Goal: Task Accomplishment & Management: Manage account settings

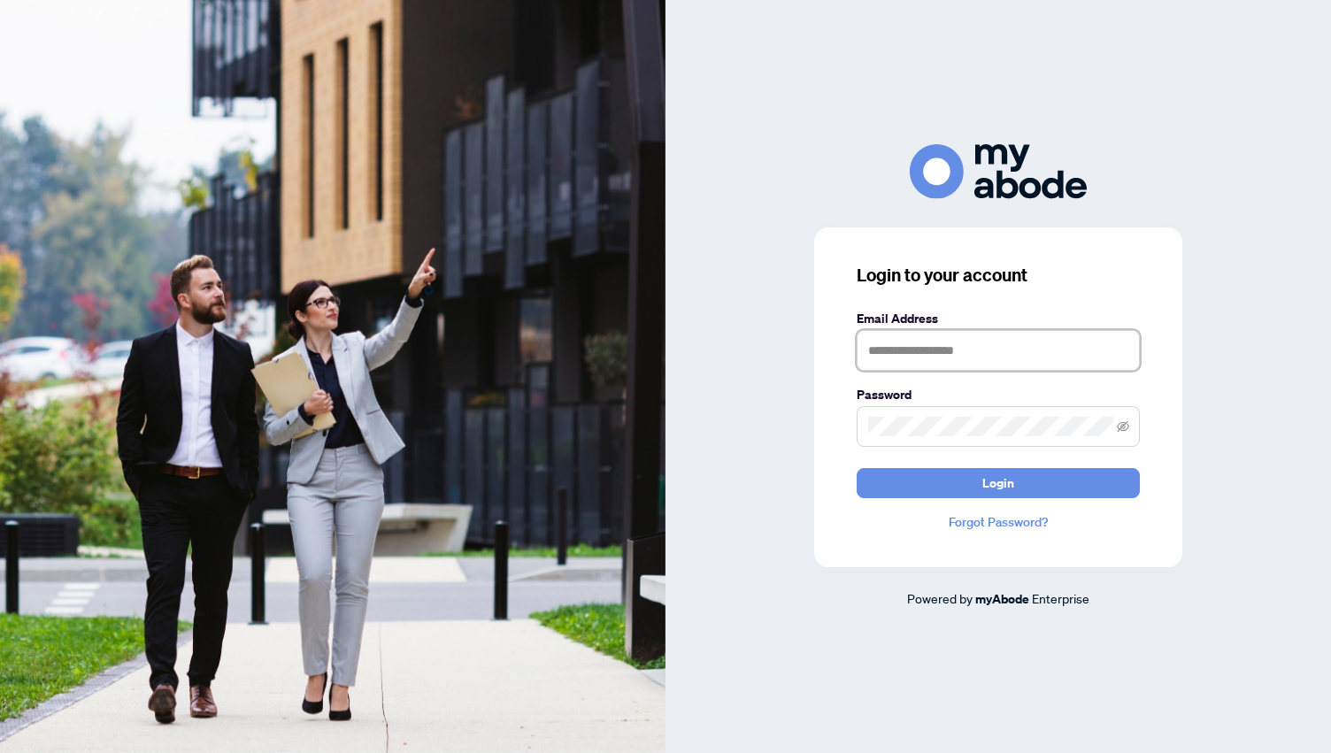
type input "**********"
click at [993, 486] on span "Login" at bounding box center [999, 483] width 32 height 28
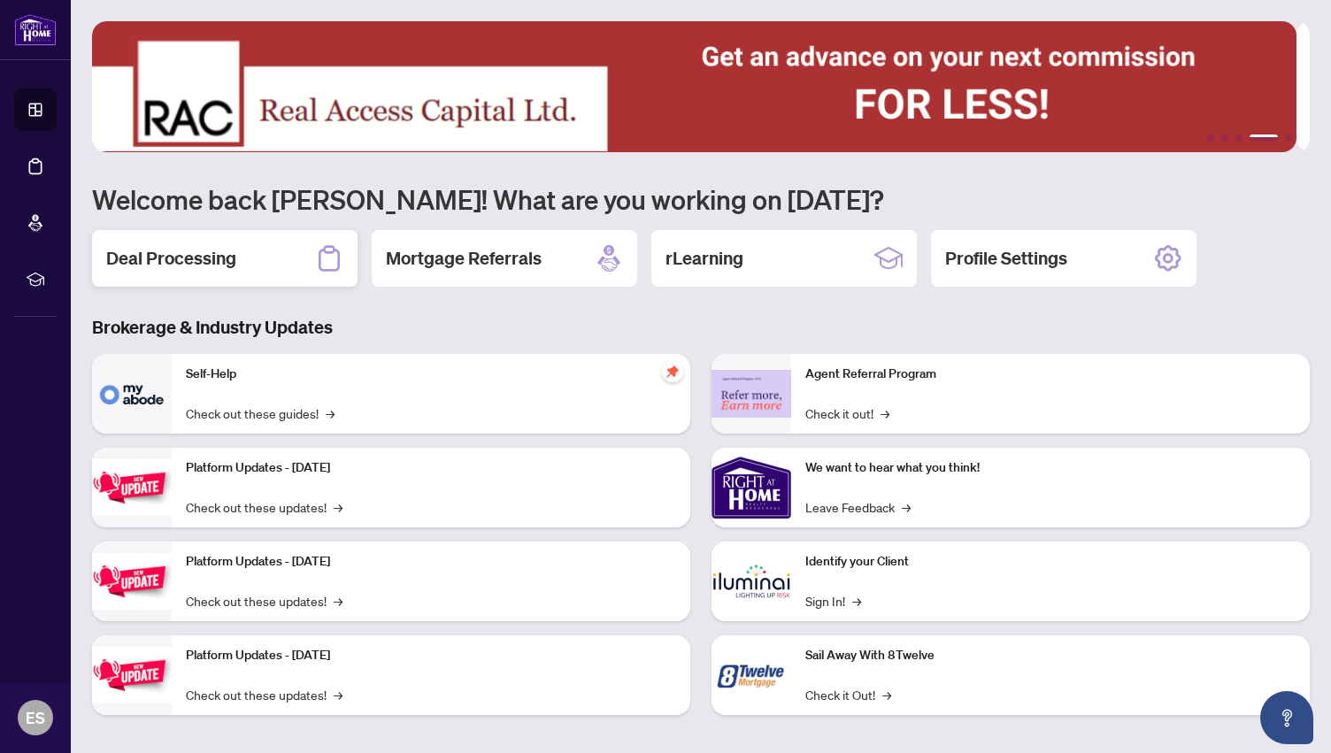
click at [178, 251] on h2 "Deal Processing" at bounding box center [171, 258] width 130 height 25
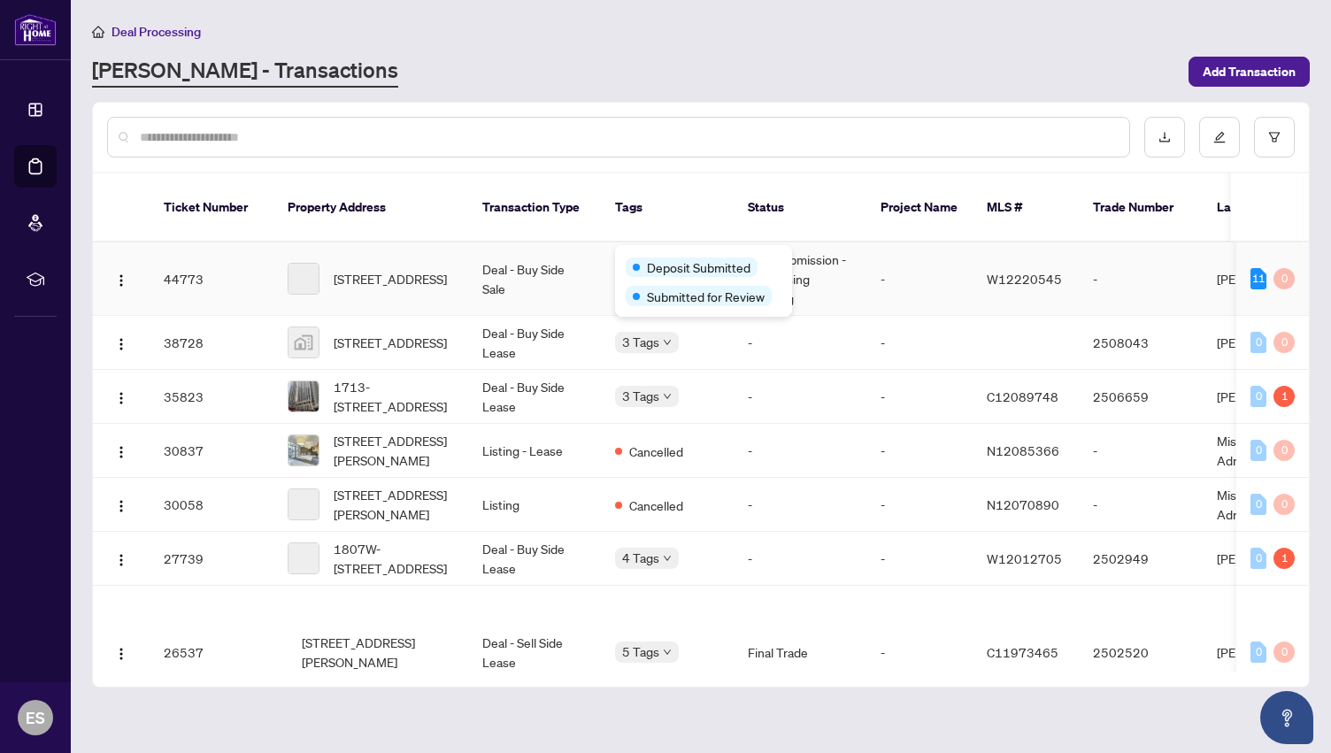
click at [636, 247] on div "Deposit Submitted Submitted for Review" at bounding box center [703, 281] width 177 height 72
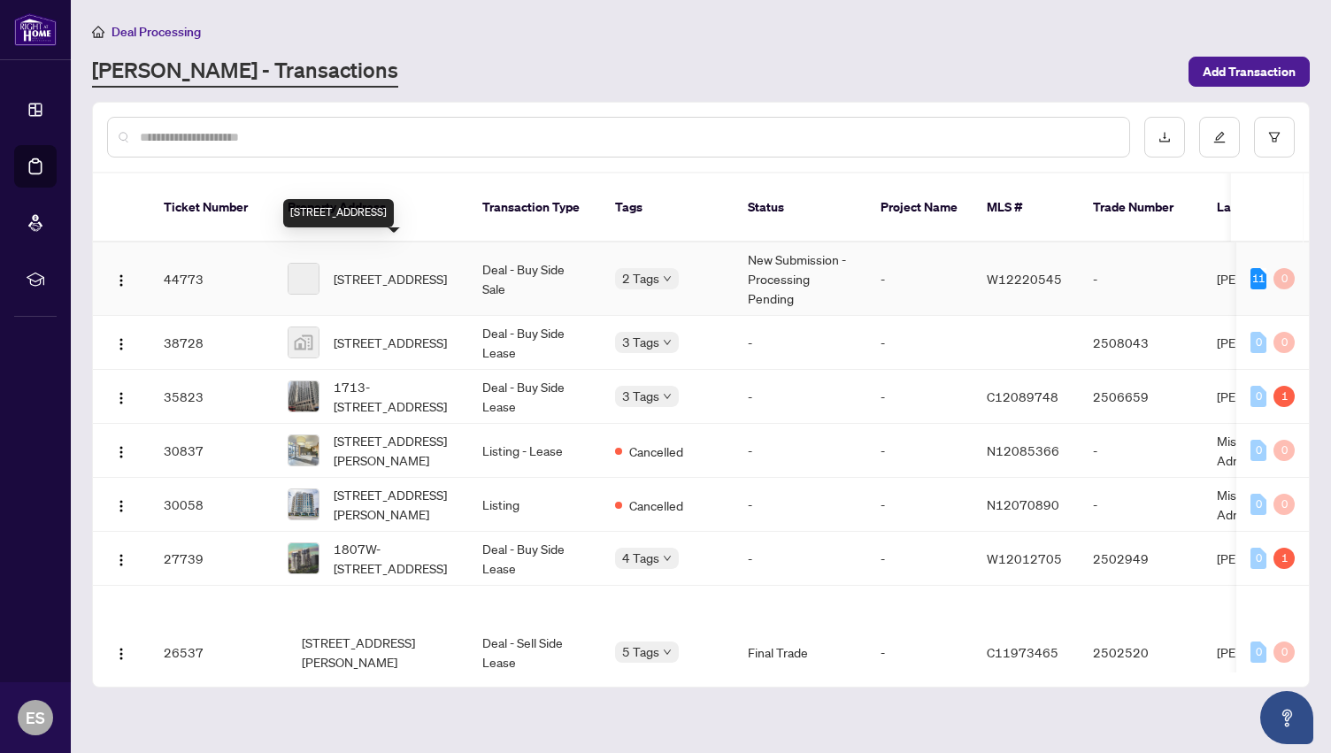
click at [373, 269] on span "[STREET_ADDRESS]" at bounding box center [390, 278] width 113 height 19
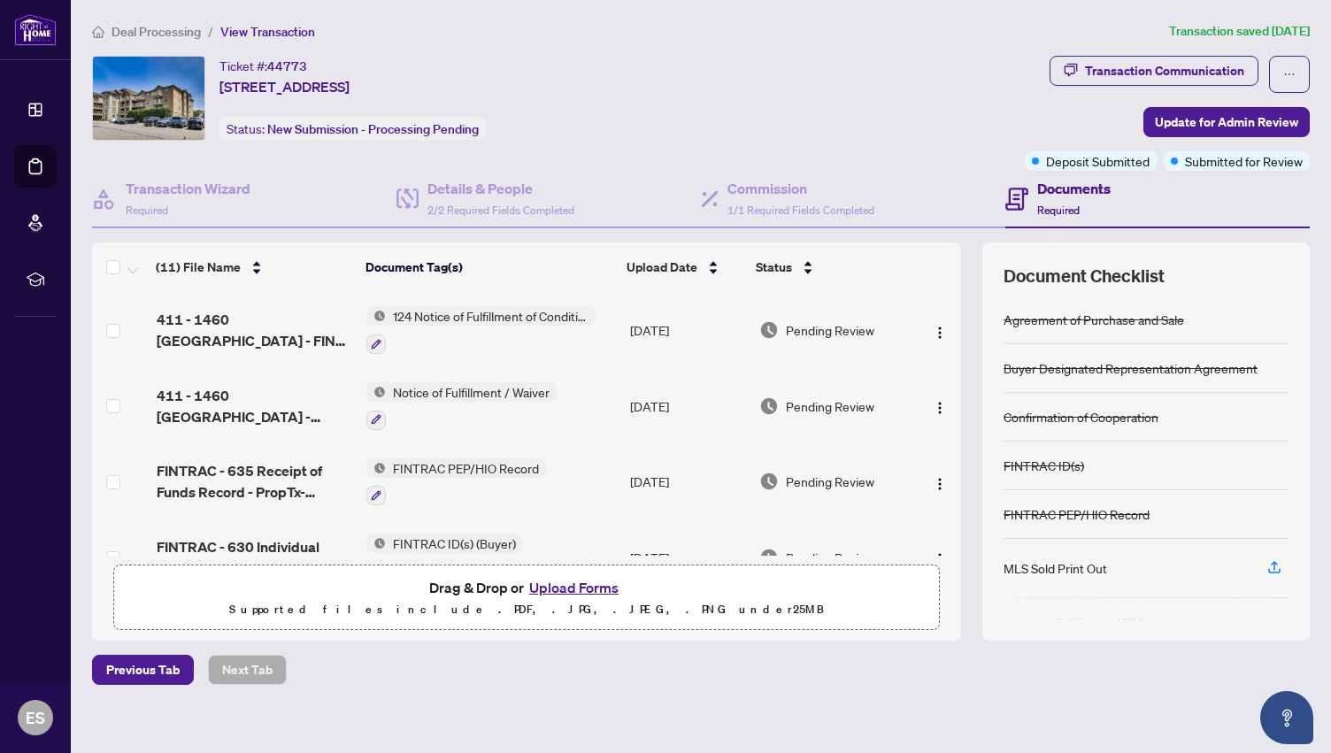
click at [561, 583] on button "Upload Forms" at bounding box center [574, 587] width 100 height 23
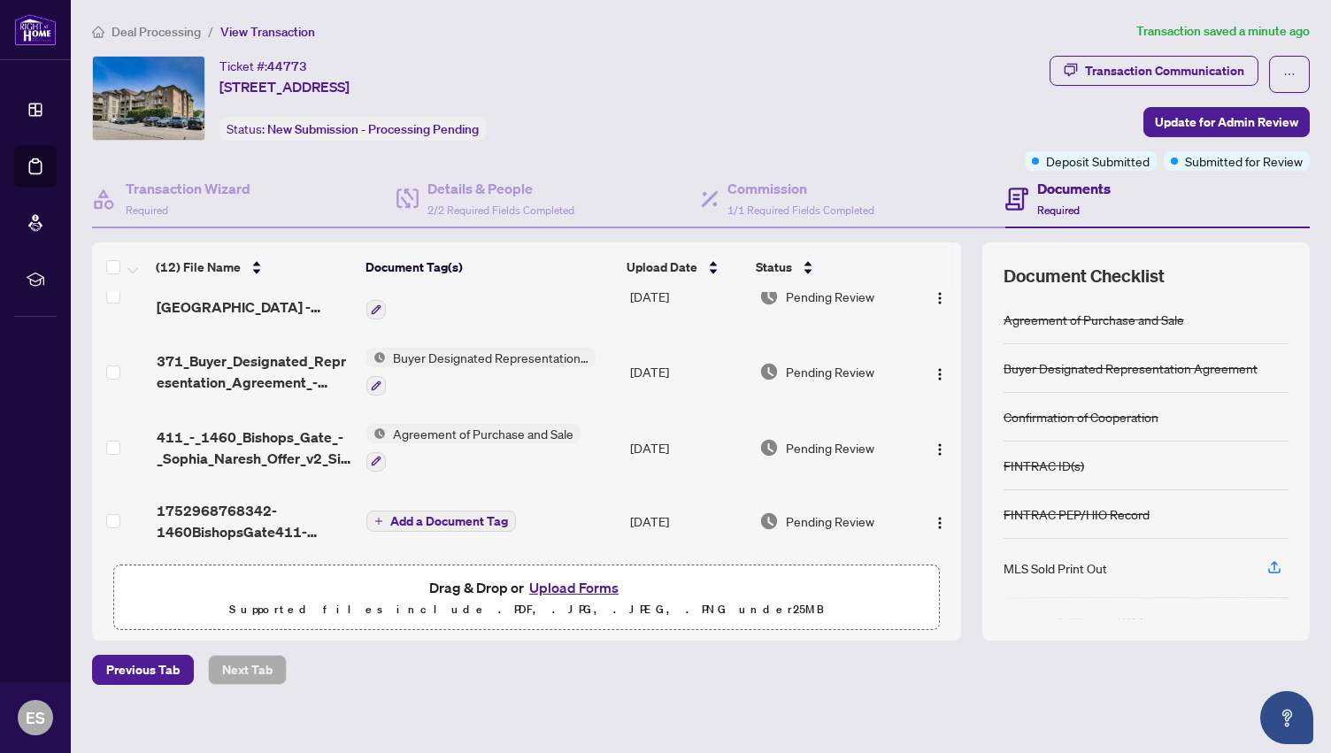
scroll to position [12, 0]
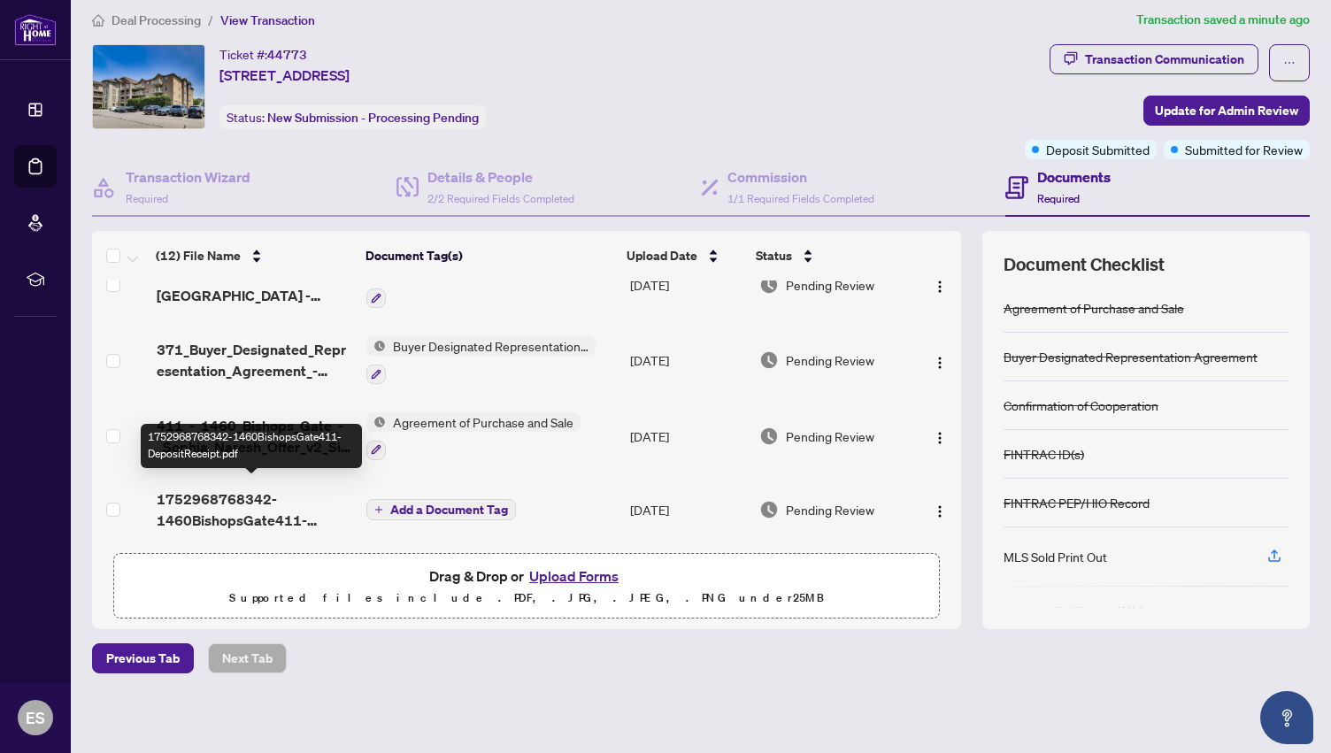
click at [240, 509] on span "1752968768342-1460BishopsGate411-DepositReceipt.pdf" at bounding box center [255, 510] width 197 height 42
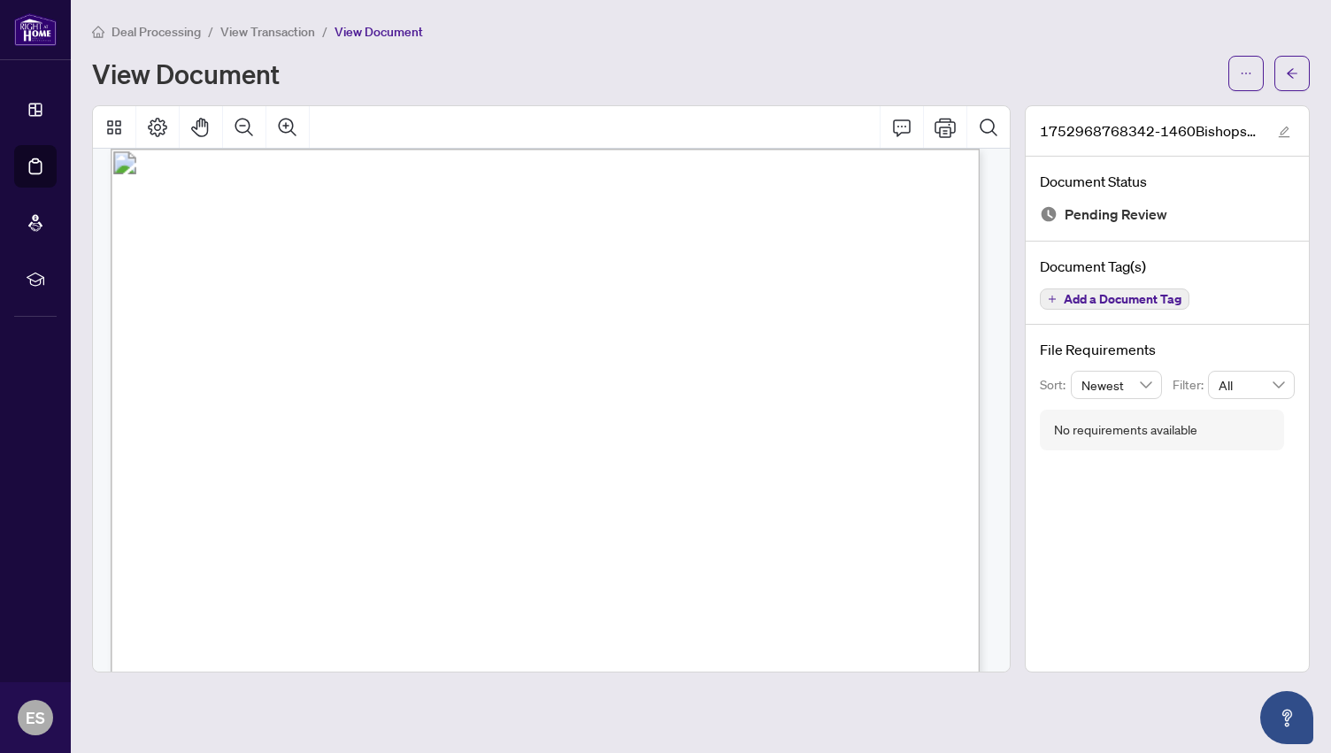
scroll to position [1296, 0]
click at [1289, 67] on icon "arrow-left" at bounding box center [1292, 73] width 12 height 12
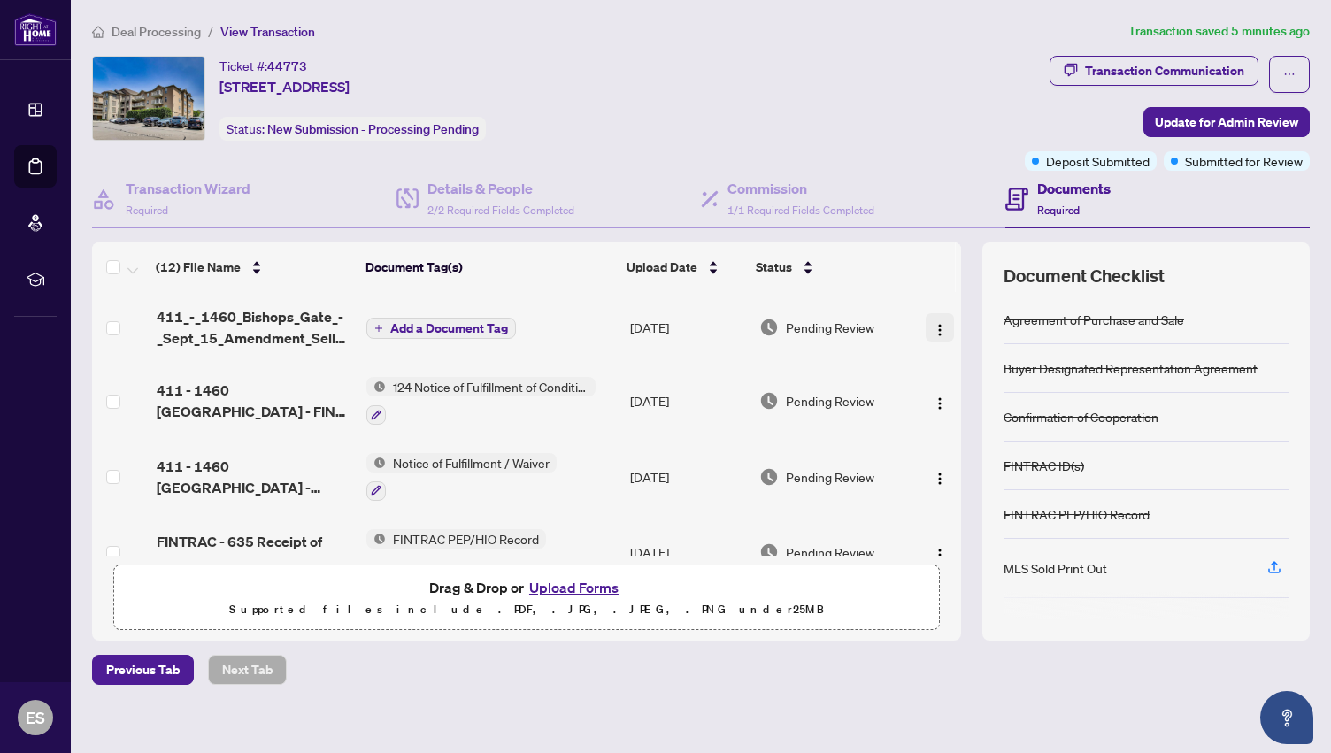
click at [933, 325] on img "button" at bounding box center [940, 330] width 14 height 14
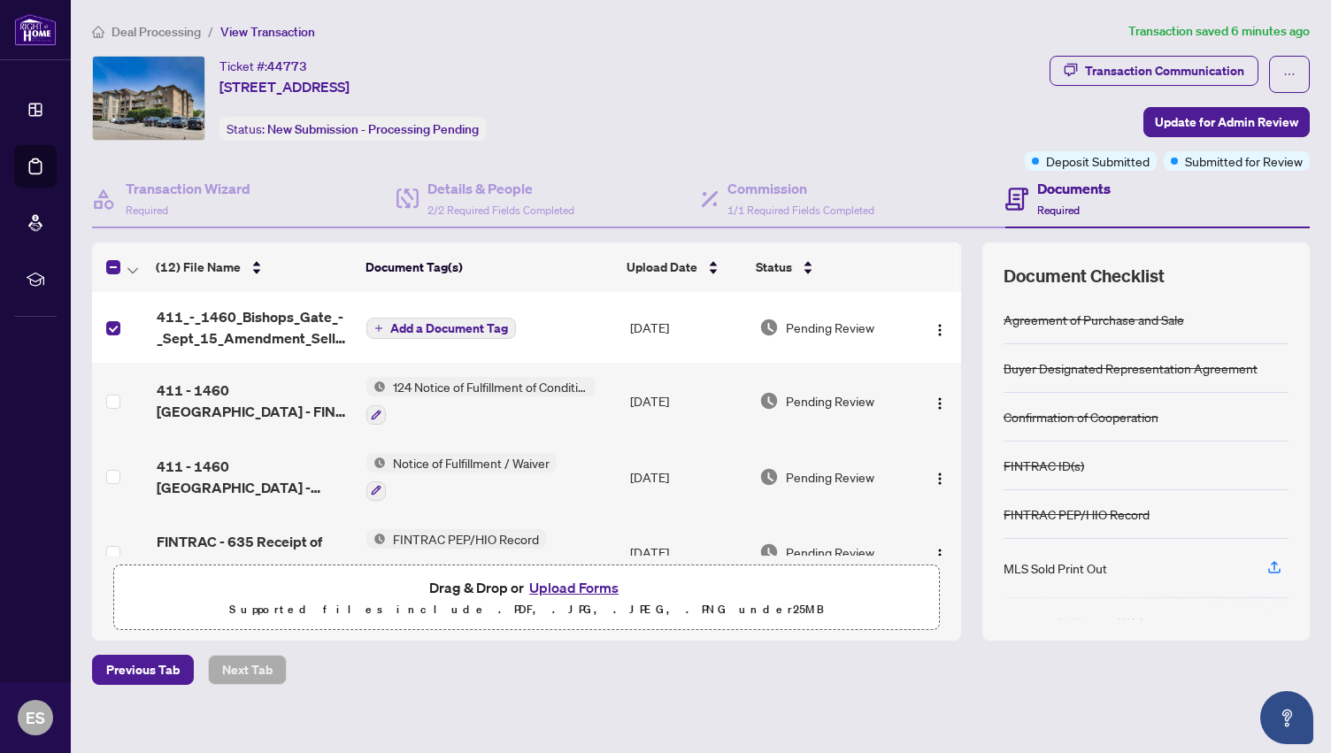
scroll to position [12, 0]
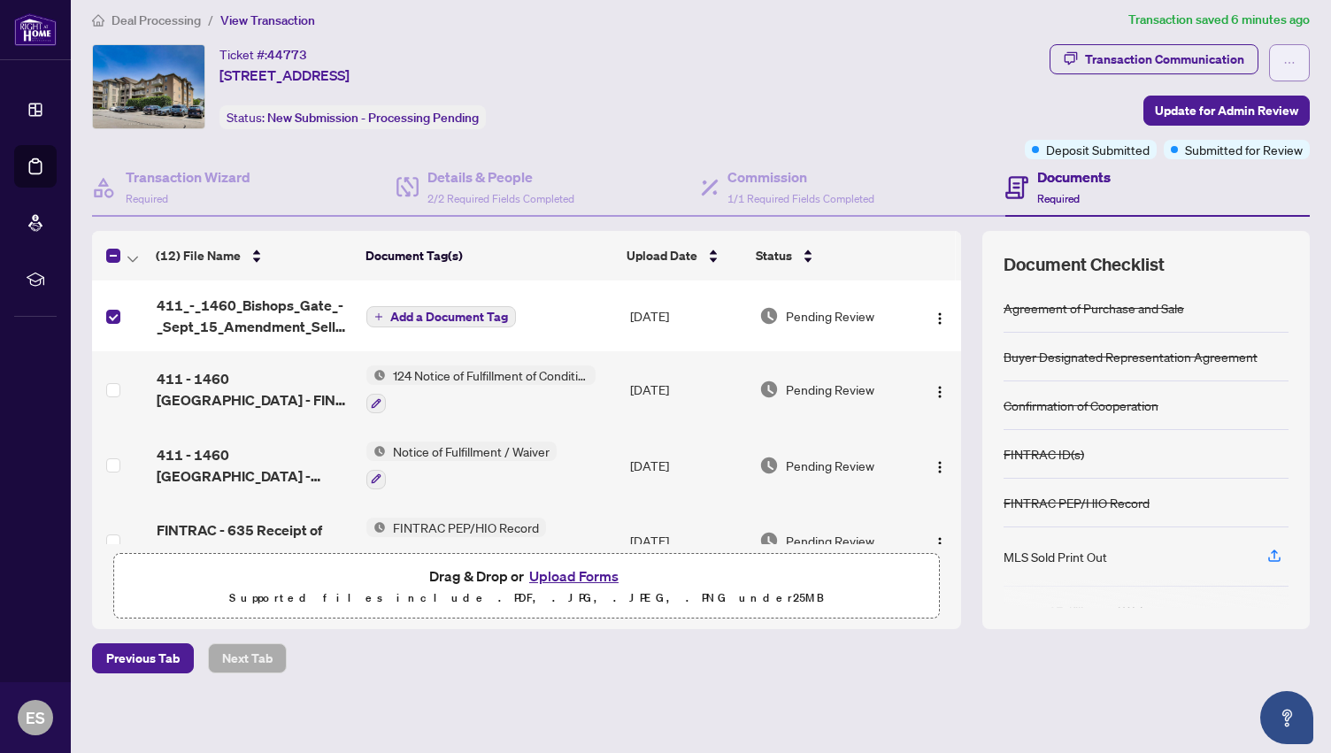
click at [1284, 65] on icon "ellipsis" at bounding box center [1290, 63] width 12 height 12
click at [781, 102] on div "Ticket #: 44773 [STREET_ADDRESS] Status: New Submission - Processing Pending" at bounding box center [555, 86] width 926 height 85
click at [933, 316] on img "button" at bounding box center [940, 319] width 14 height 14
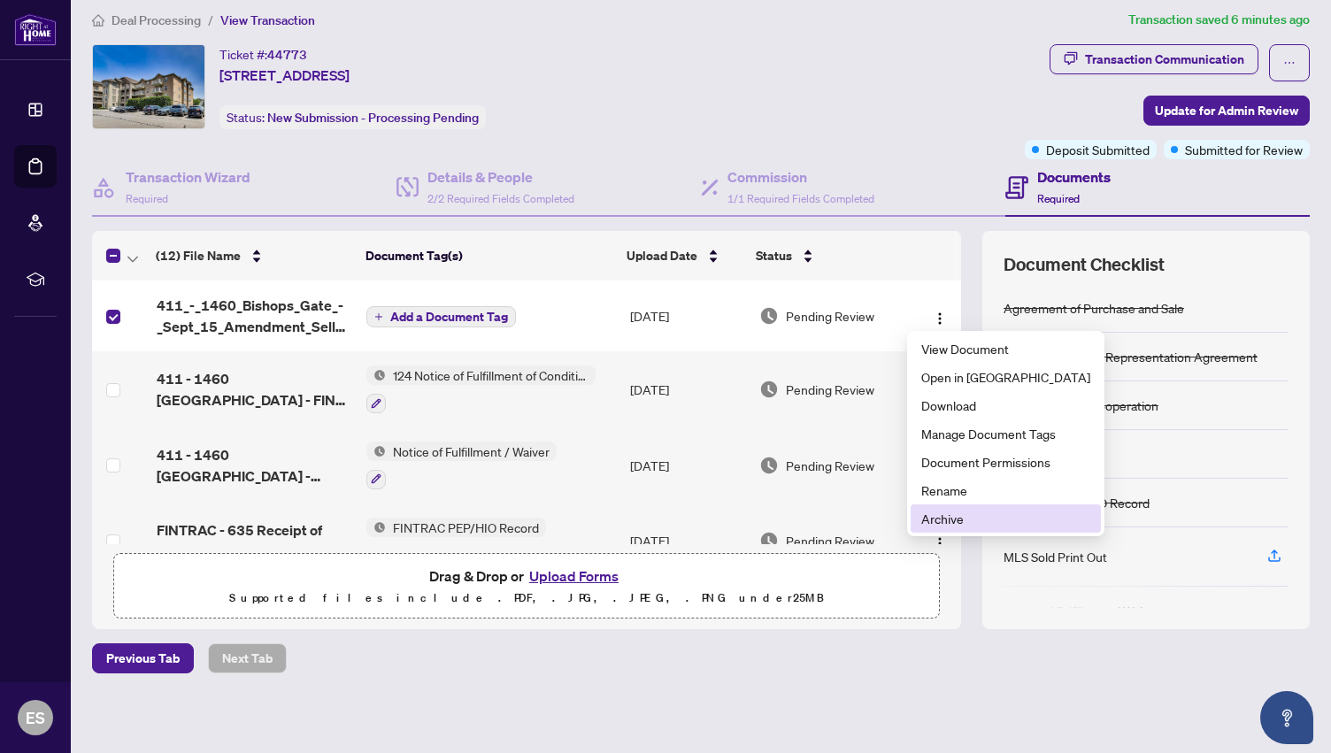
click at [942, 515] on span "Archive" at bounding box center [1005, 518] width 169 height 19
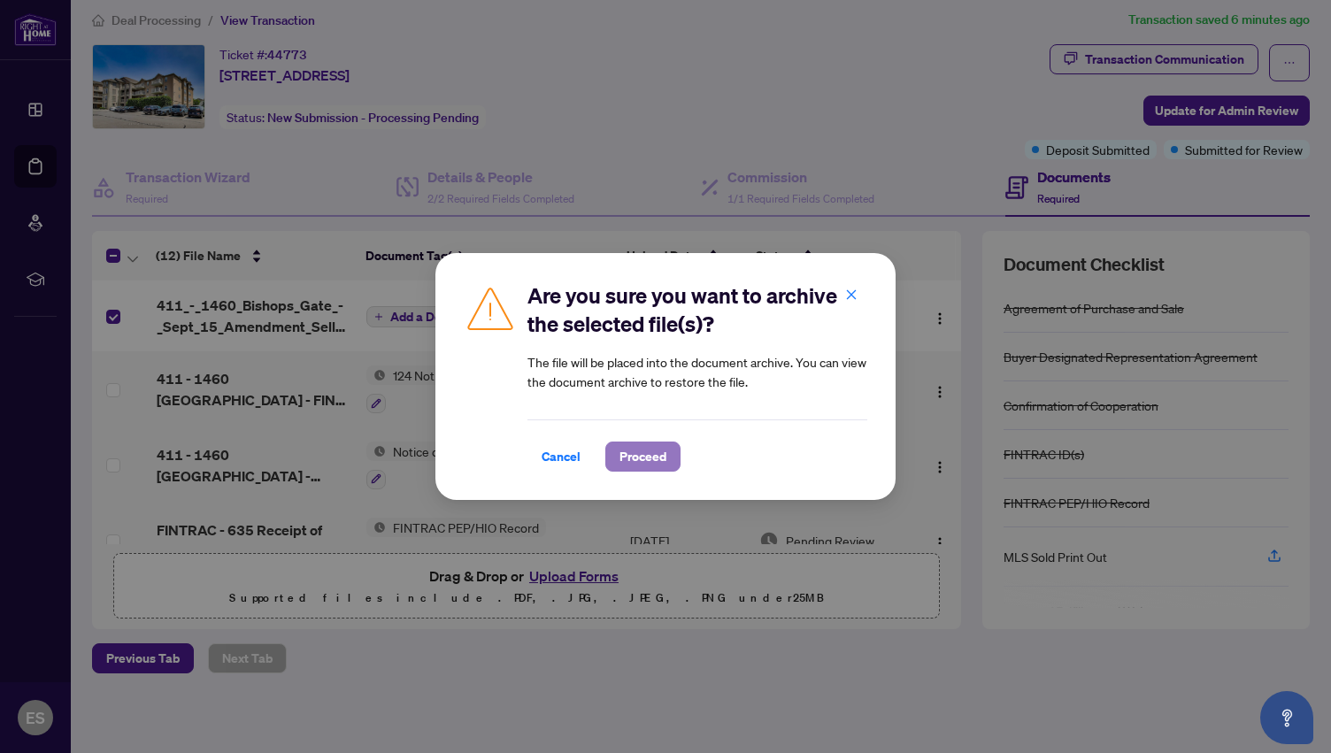
click at [630, 463] on span "Proceed" at bounding box center [643, 457] width 47 height 28
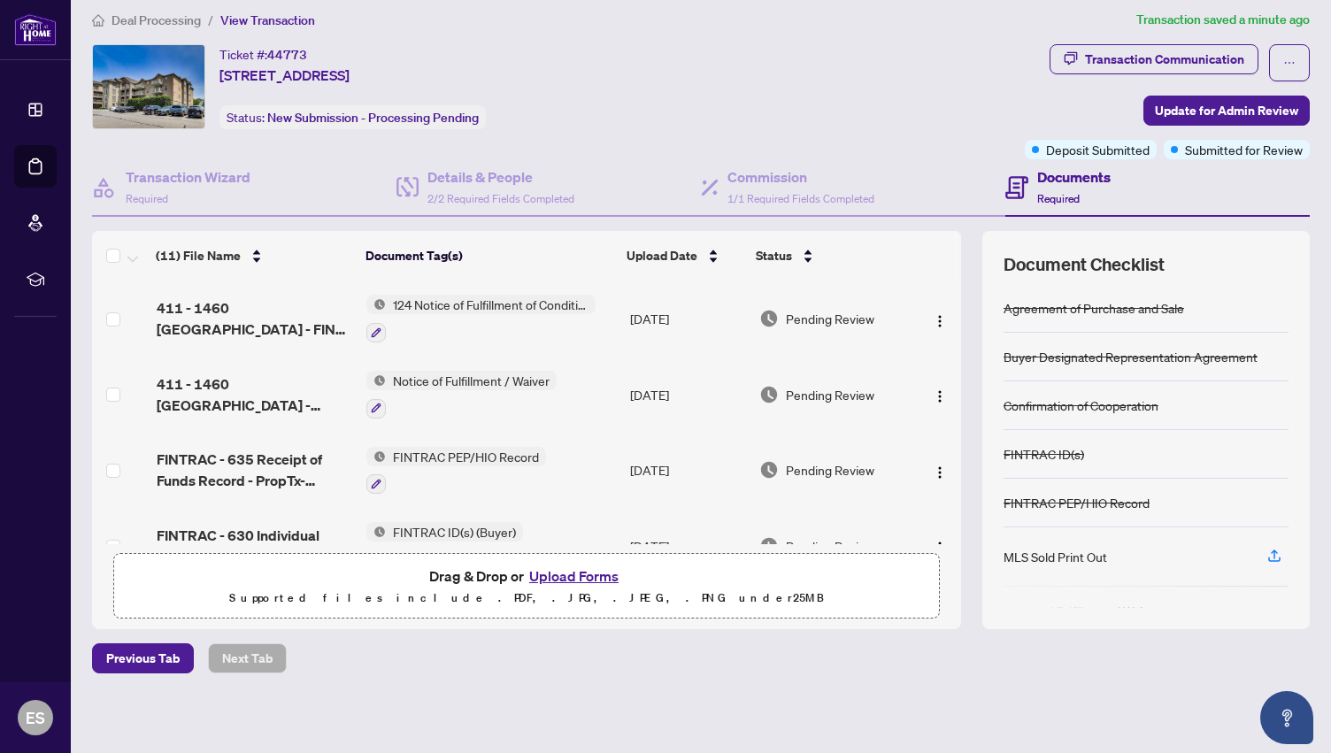
click at [542, 579] on button "Upload Forms" at bounding box center [574, 576] width 100 height 23
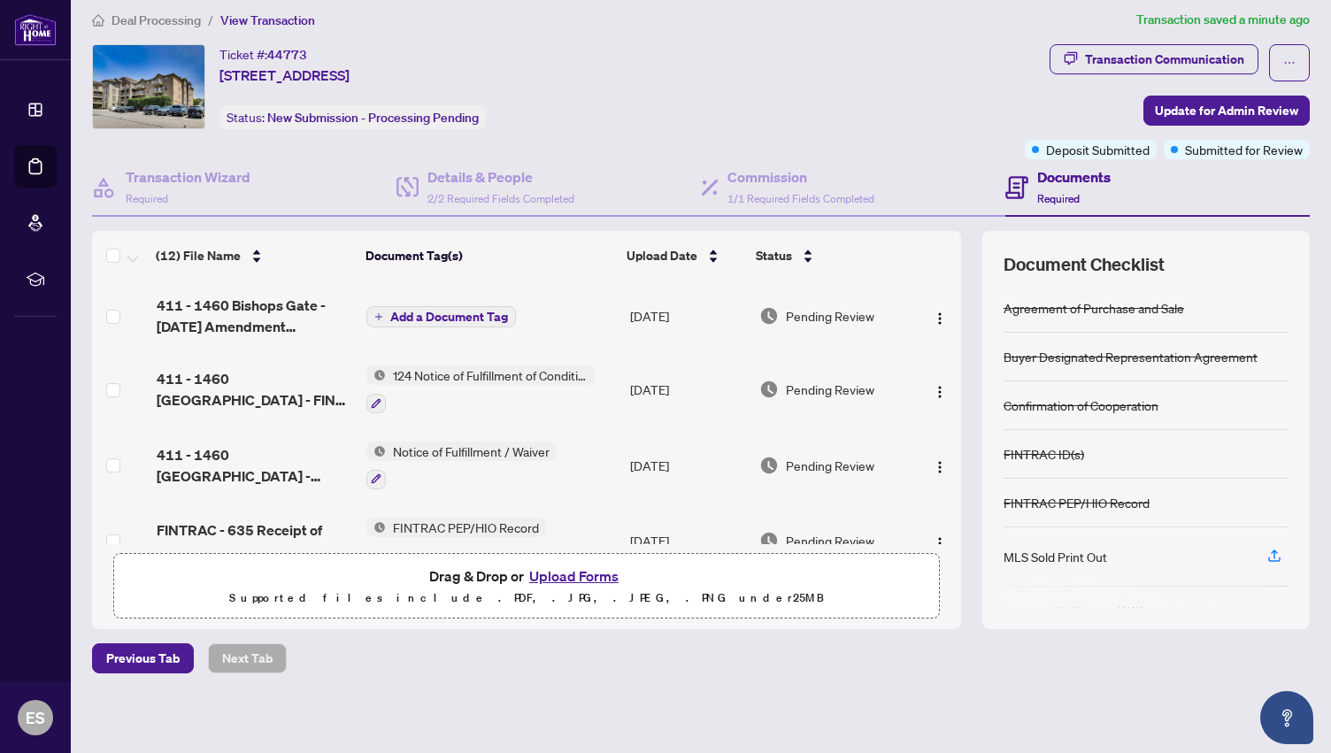
scroll to position [0, 0]
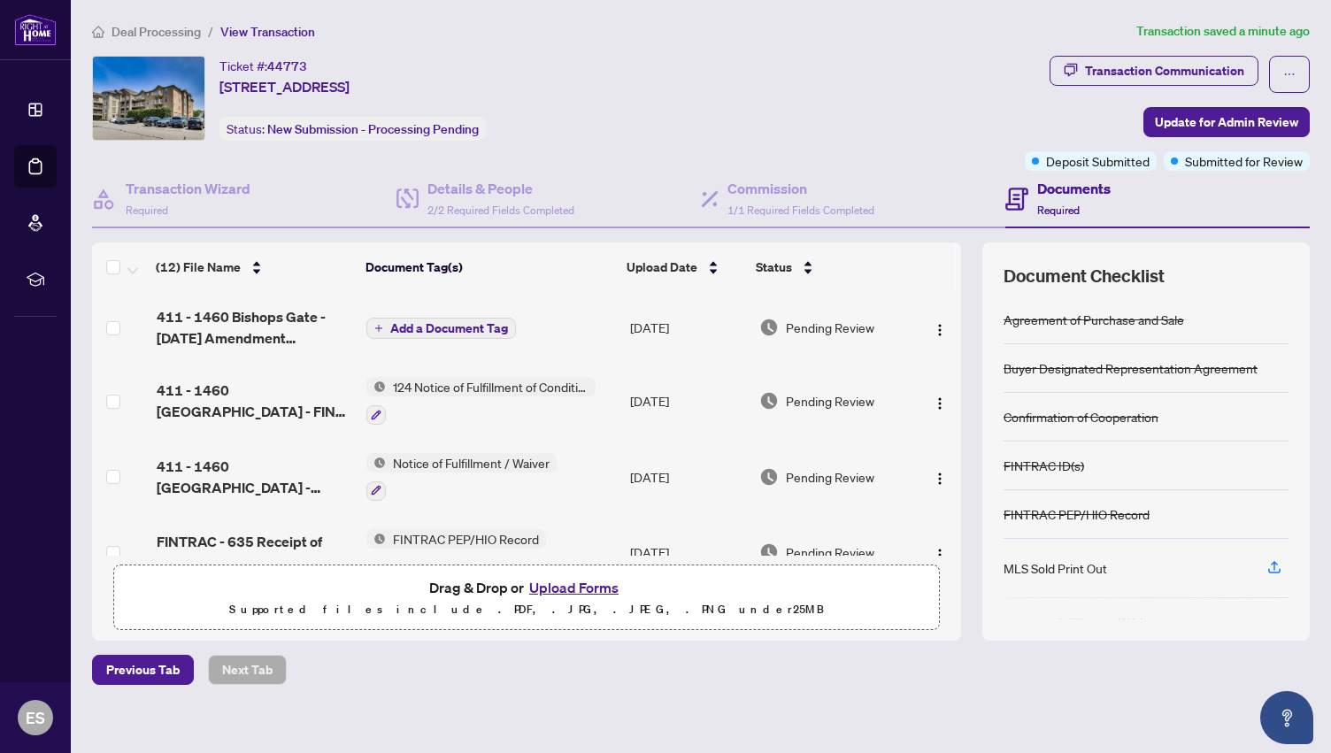
click at [374, 324] on icon "plus" at bounding box center [378, 328] width 9 height 9
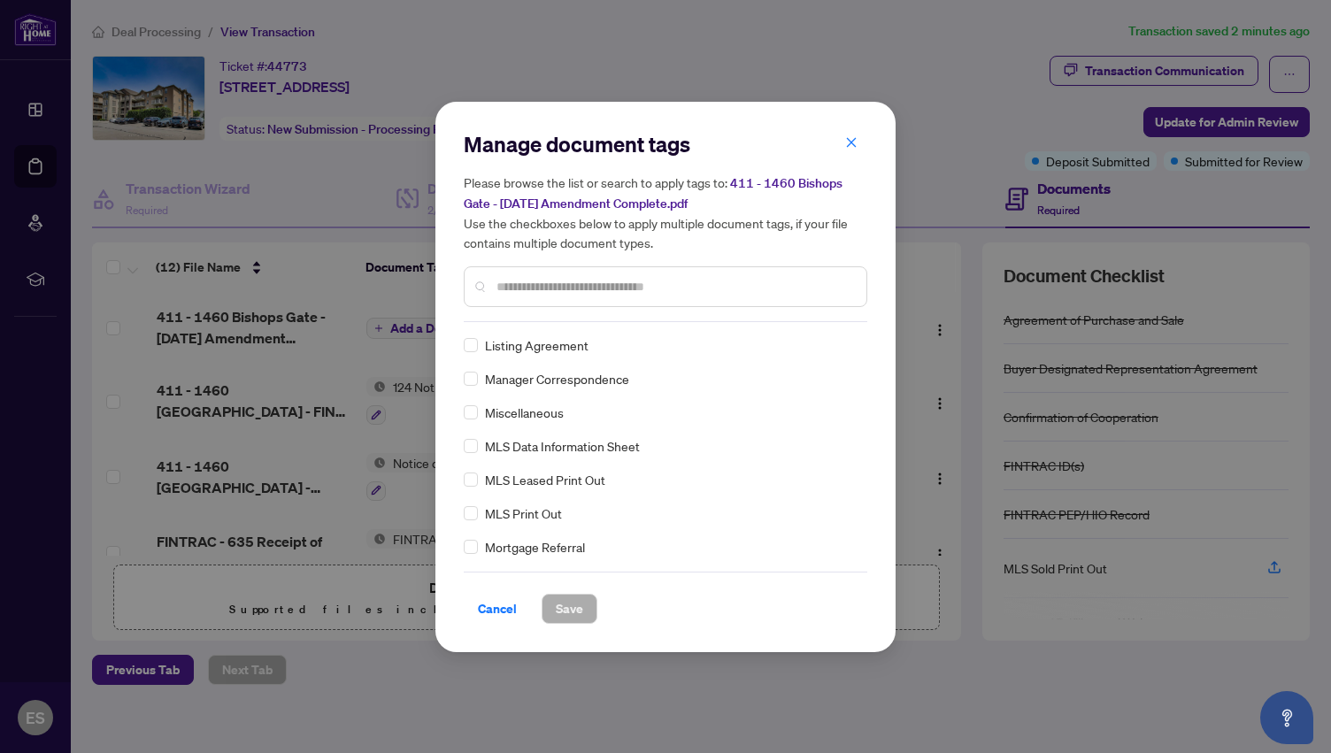
scroll to position [2410, 0]
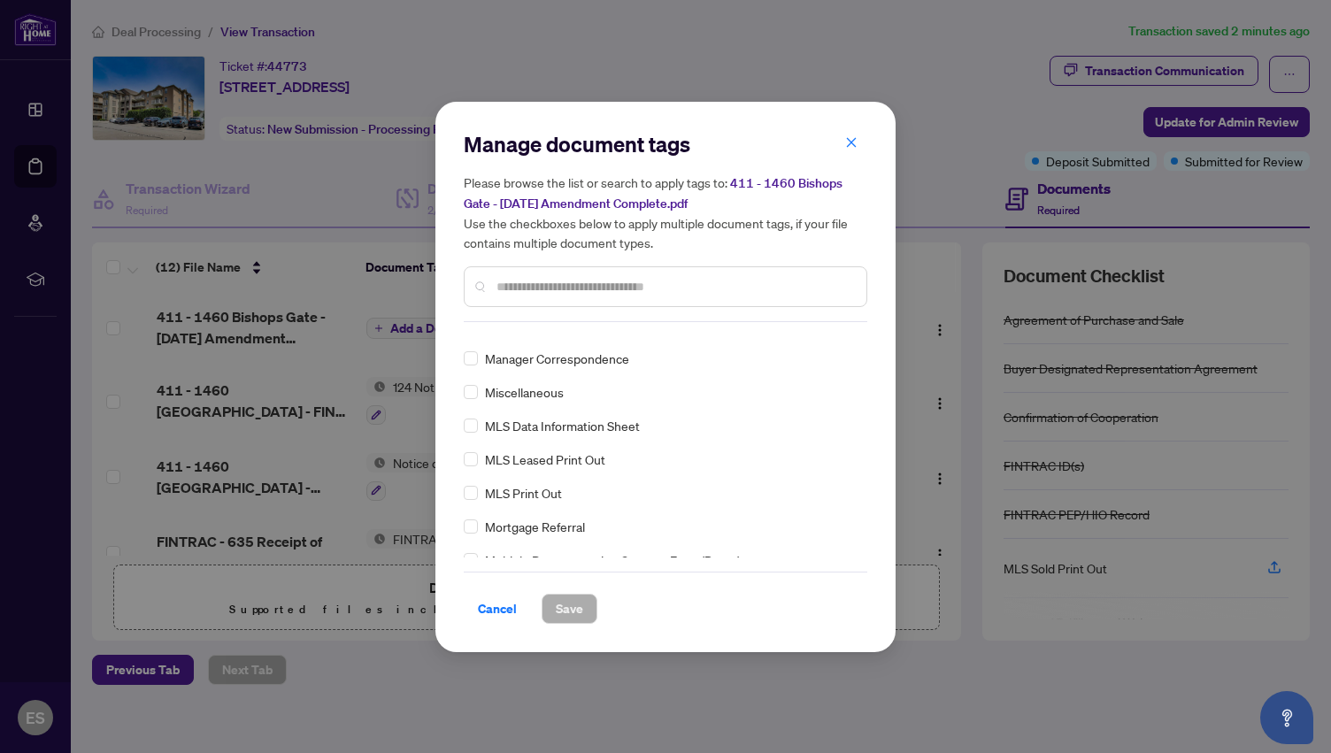
click at [530, 291] on input "text" at bounding box center [675, 286] width 356 height 19
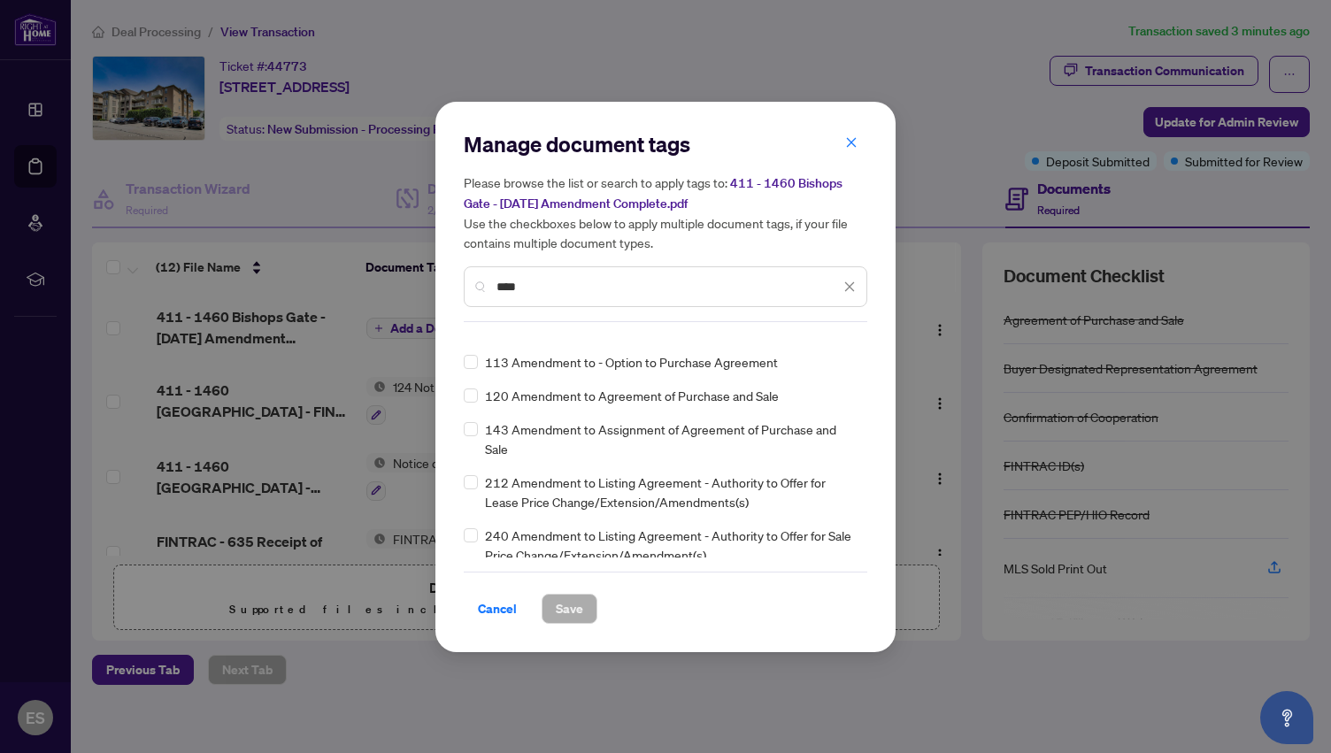
scroll to position [0, 0]
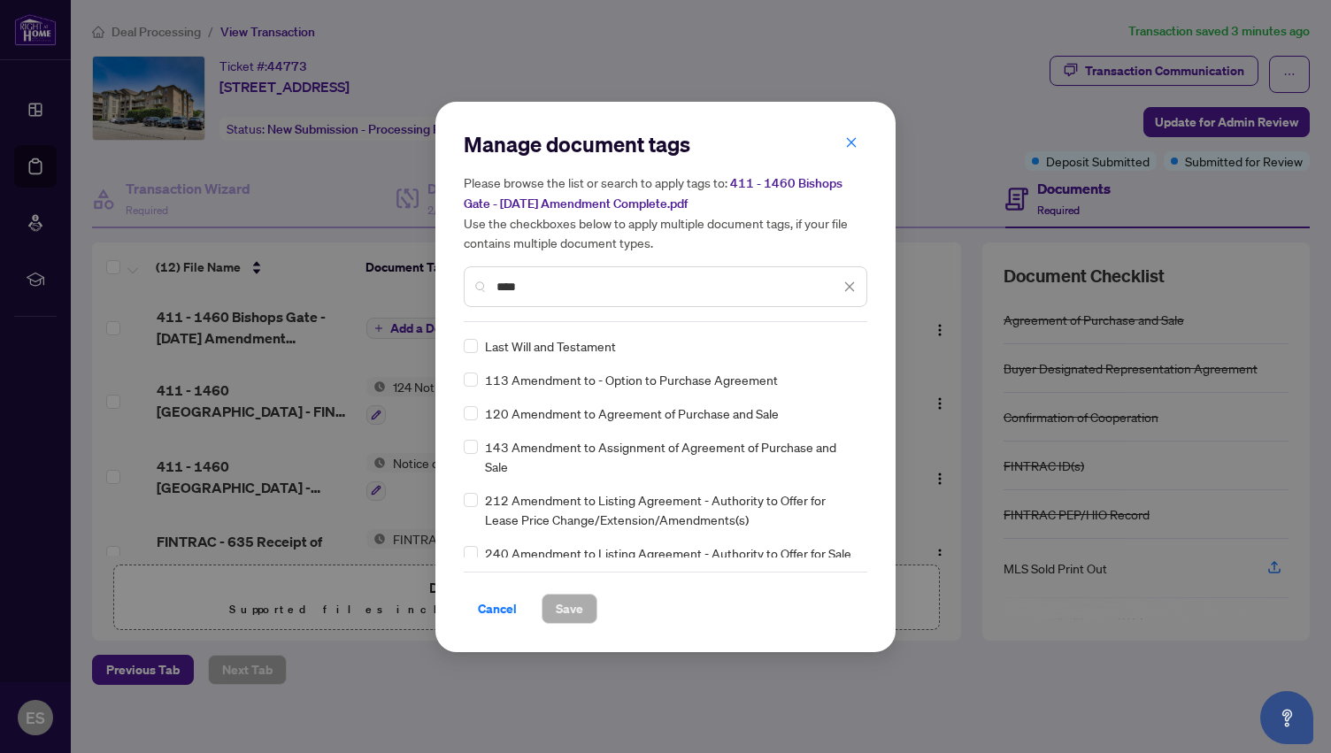
type input "****"
click at [556, 606] on span "Save" at bounding box center [569, 609] width 27 height 28
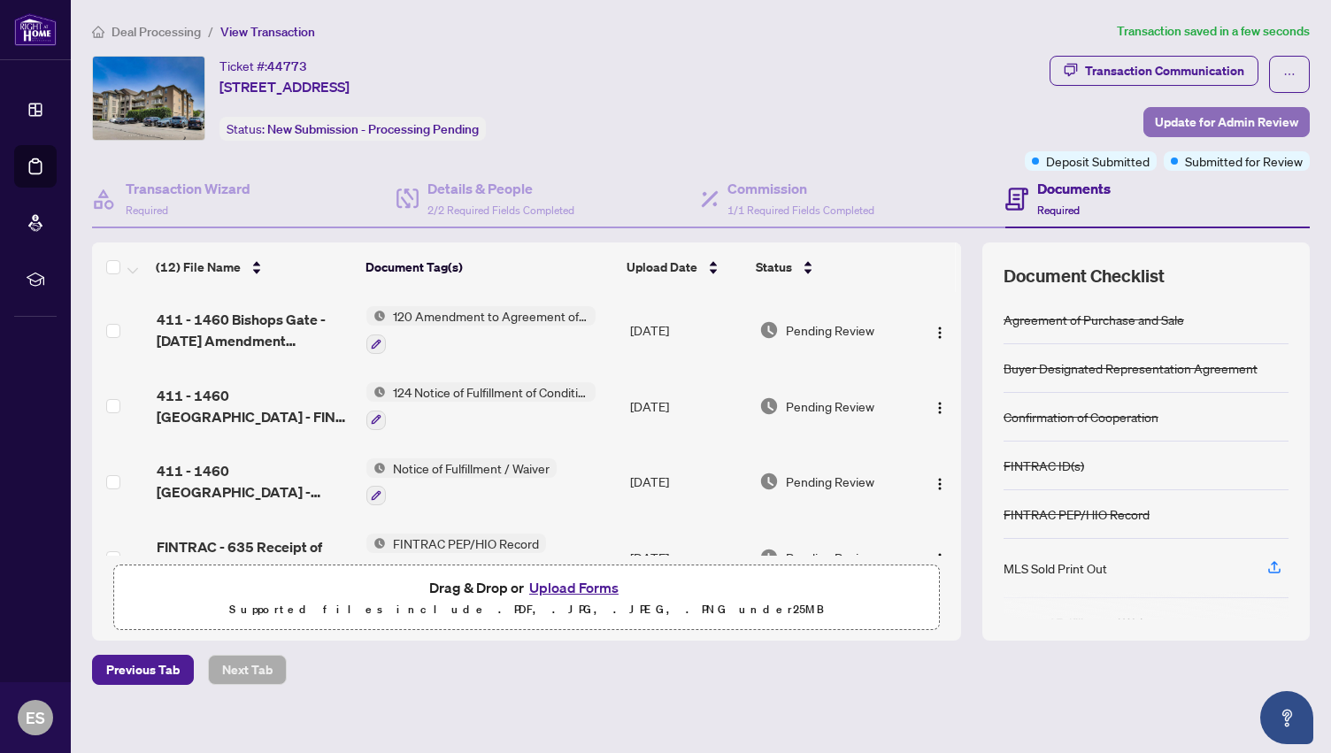
click at [1155, 113] on span "Update for Admin Review" at bounding box center [1226, 122] width 143 height 28
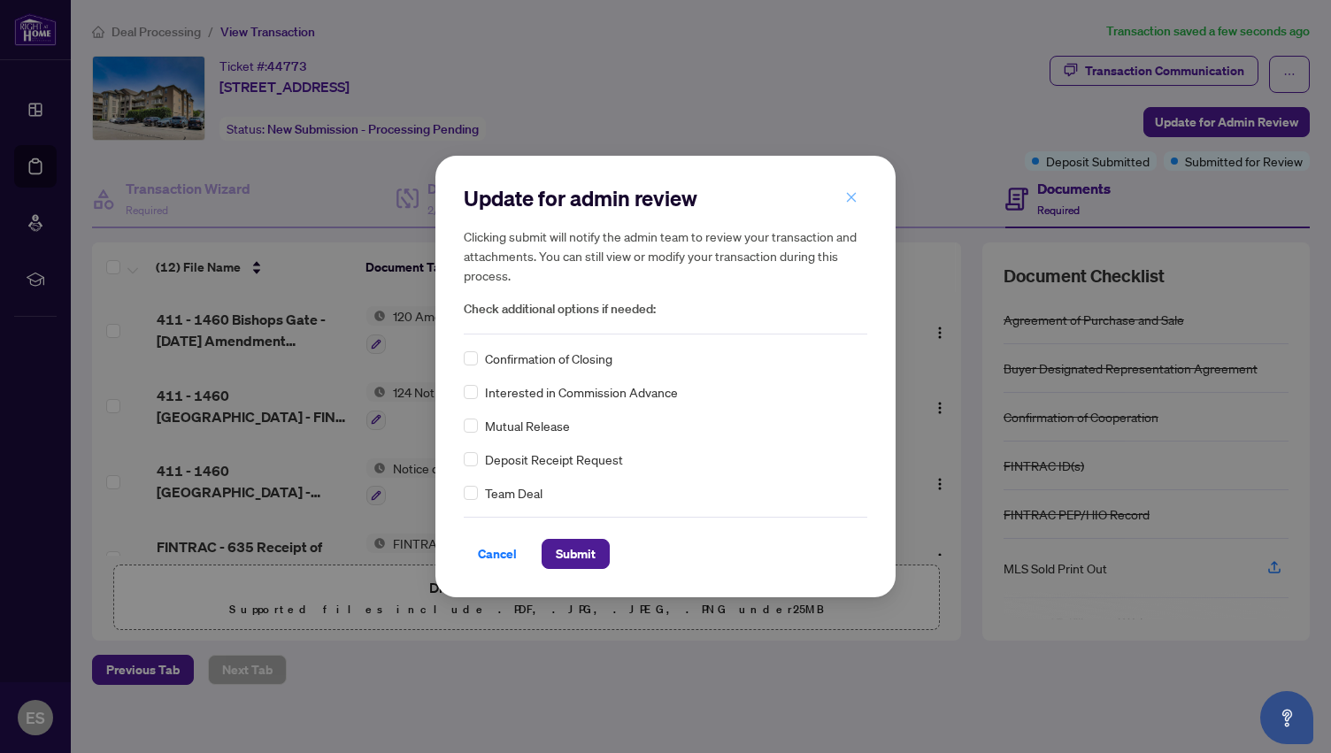
click at [852, 199] on icon "close" at bounding box center [851, 197] width 12 height 12
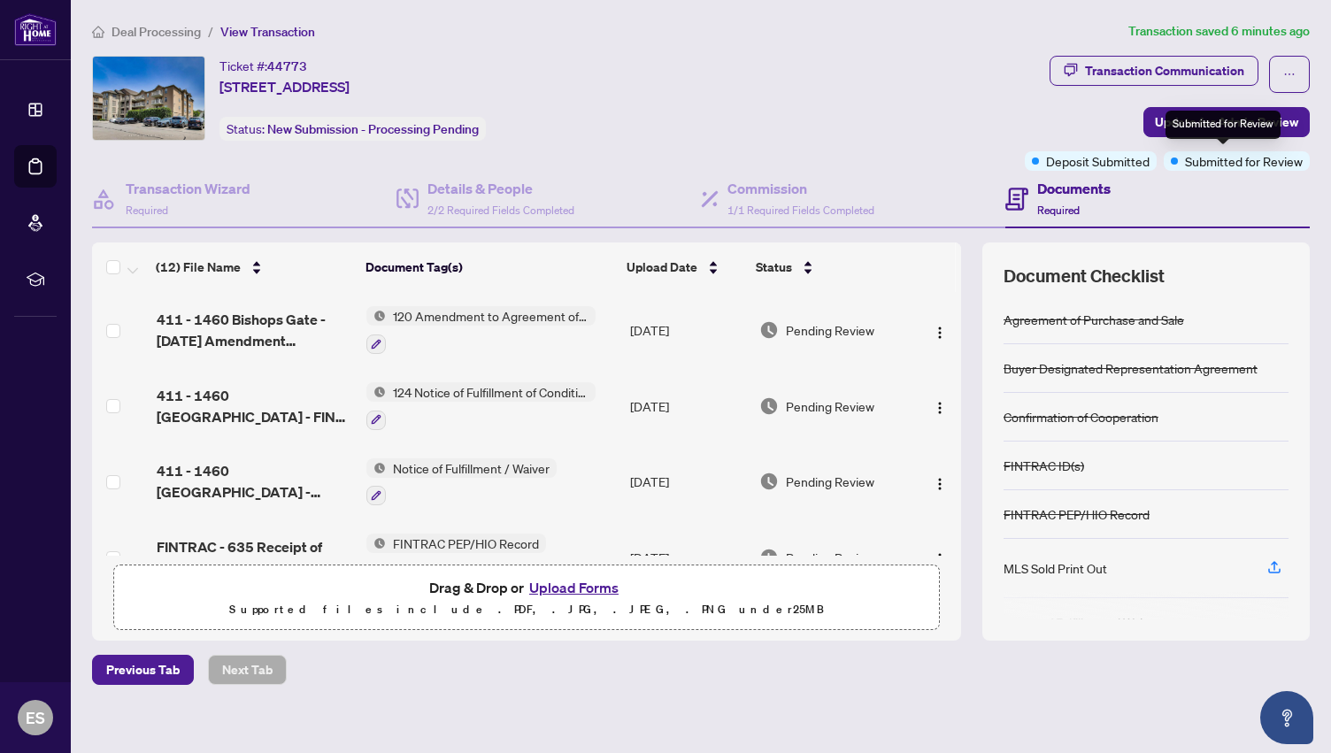
click at [1190, 160] on span "Submitted for Review" at bounding box center [1244, 160] width 118 height 19
click at [1185, 163] on span "Submitted for Review" at bounding box center [1244, 160] width 118 height 19
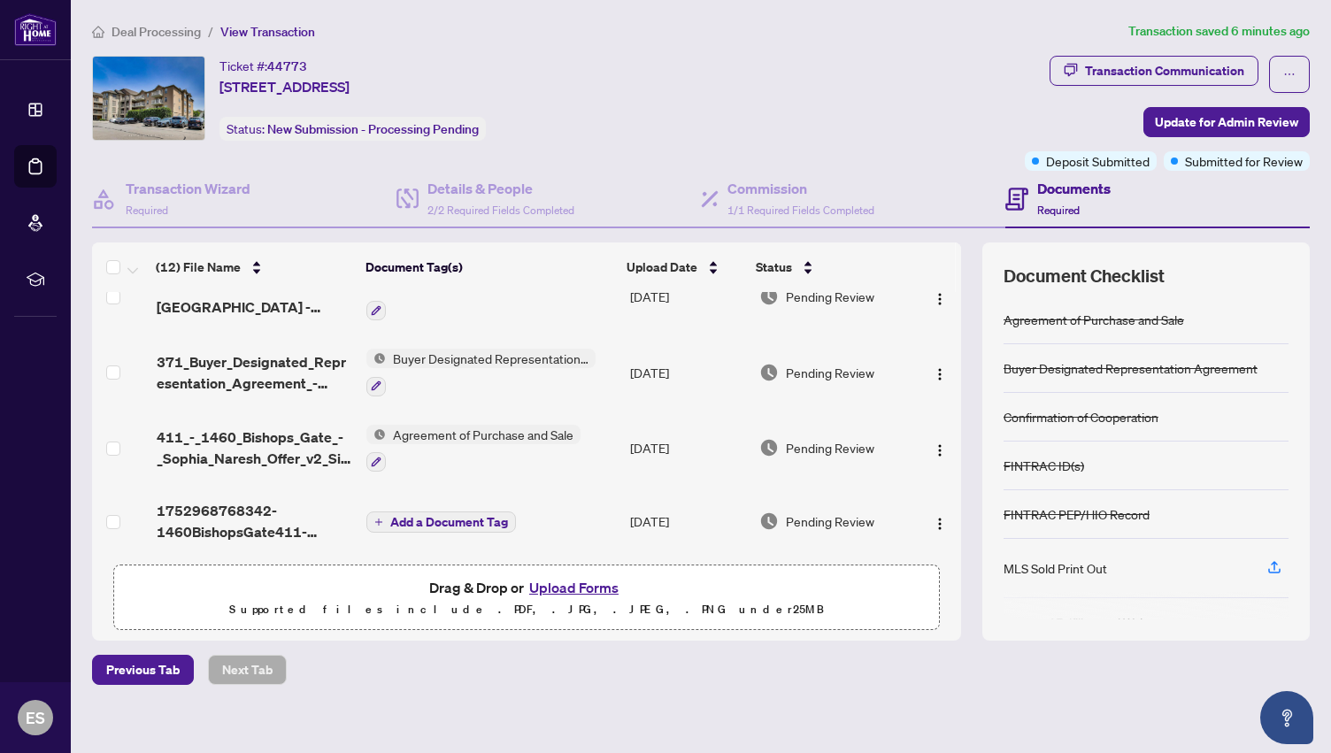
scroll to position [12, 0]
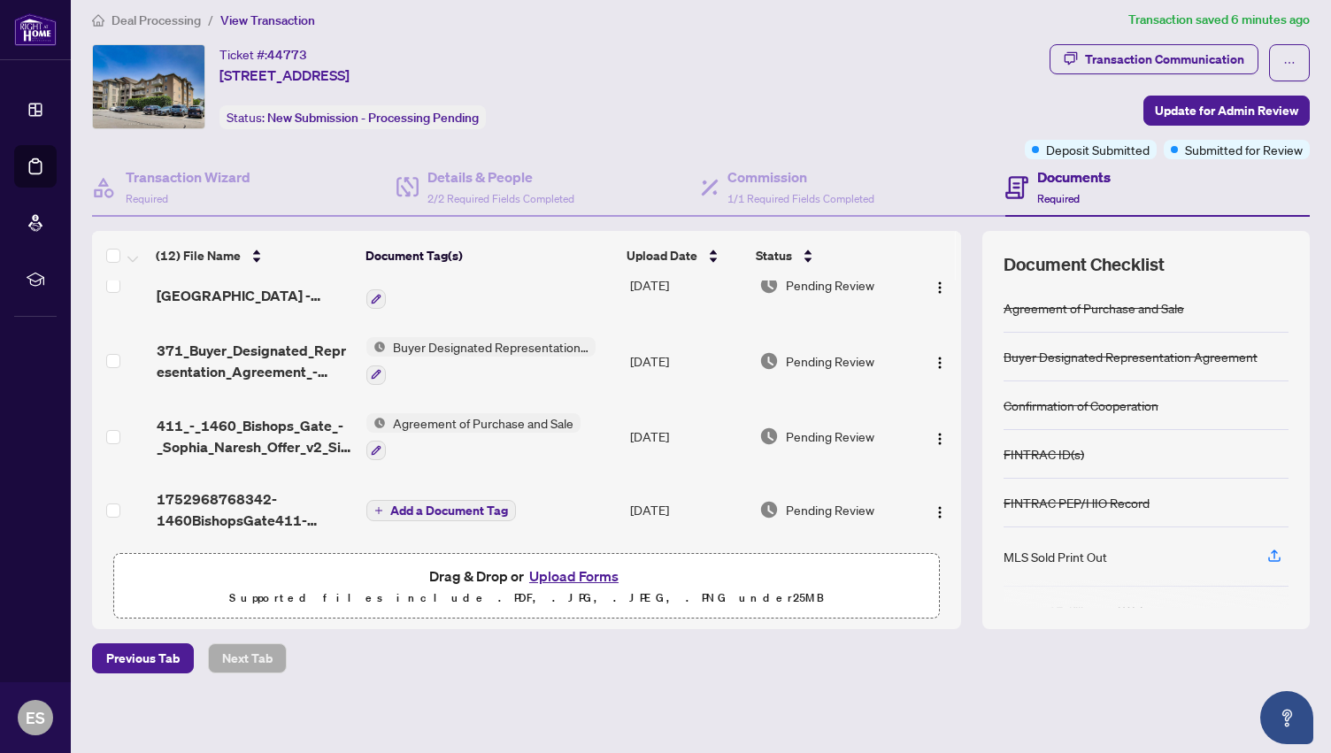
drag, startPoint x: 941, startPoint y: 507, endPoint x: 945, endPoint y: 259, distance: 247.9
click at [945, 259] on div "(12) File Name Document Tag(s) Upload Date Status 411 - 1460 Bishops Gate - [DA…" at bounding box center [526, 387] width 869 height 313
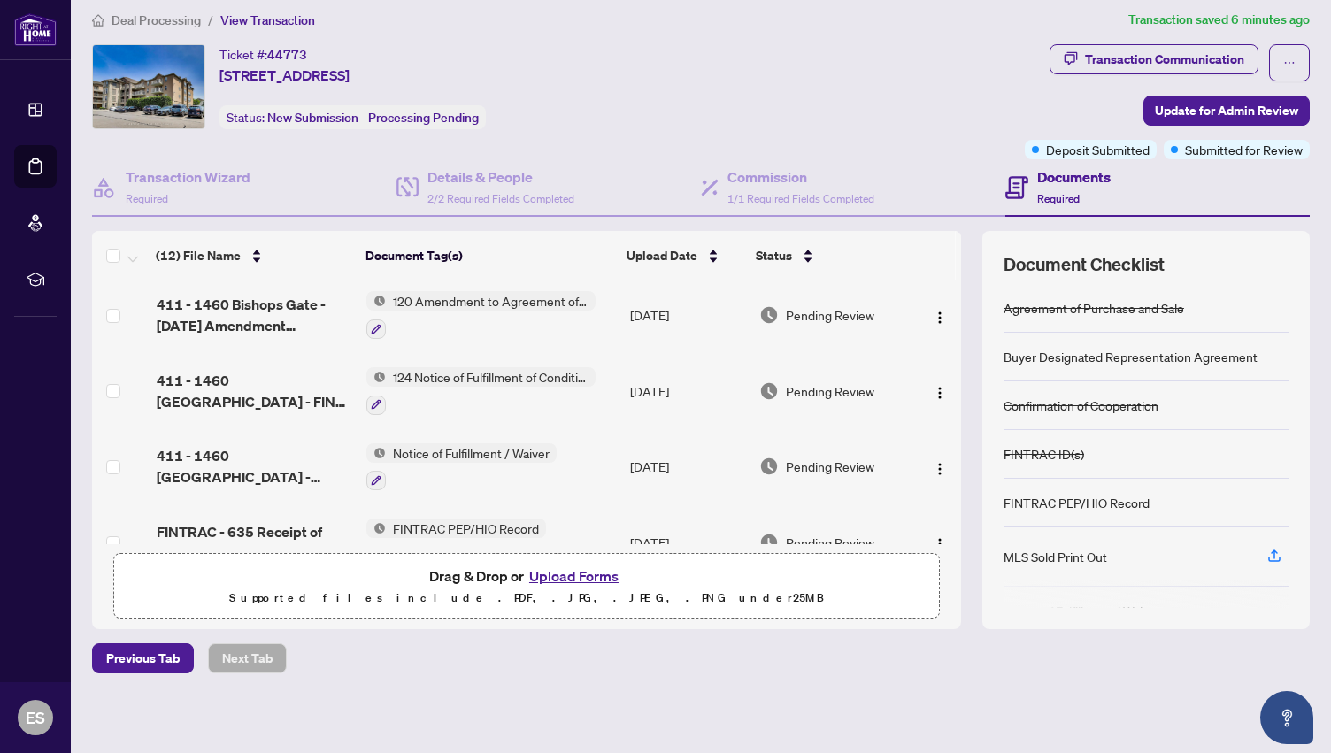
scroll to position [0, 0]
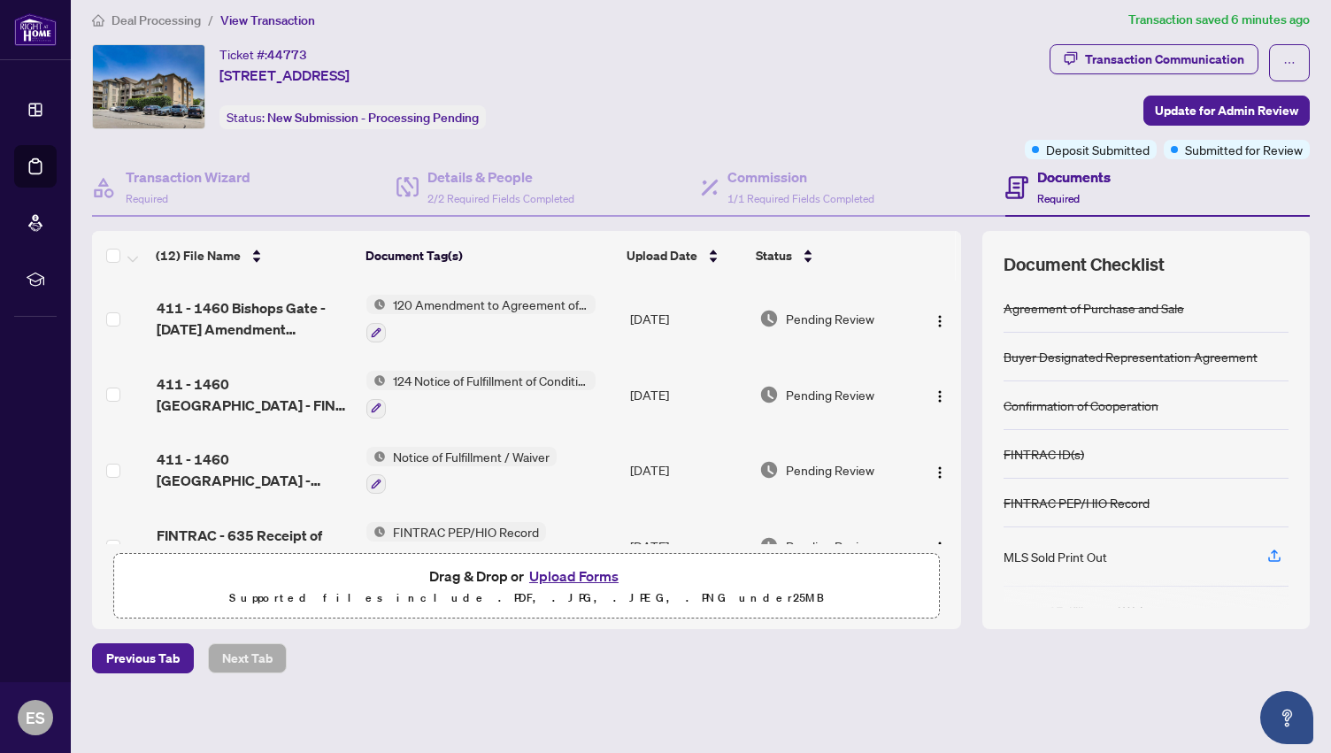
click at [1048, 174] on h4 "Documents" at bounding box center [1073, 176] width 73 height 21
click at [1013, 182] on icon at bounding box center [1016, 183] width 7 height 2
click at [1057, 176] on h4 "Documents" at bounding box center [1073, 176] width 73 height 21
click at [1048, 175] on h4 "Documents" at bounding box center [1073, 176] width 73 height 21
click at [1048, 176] on h4 "Documents" at bounding box center [1073, 176] width 73 height 21
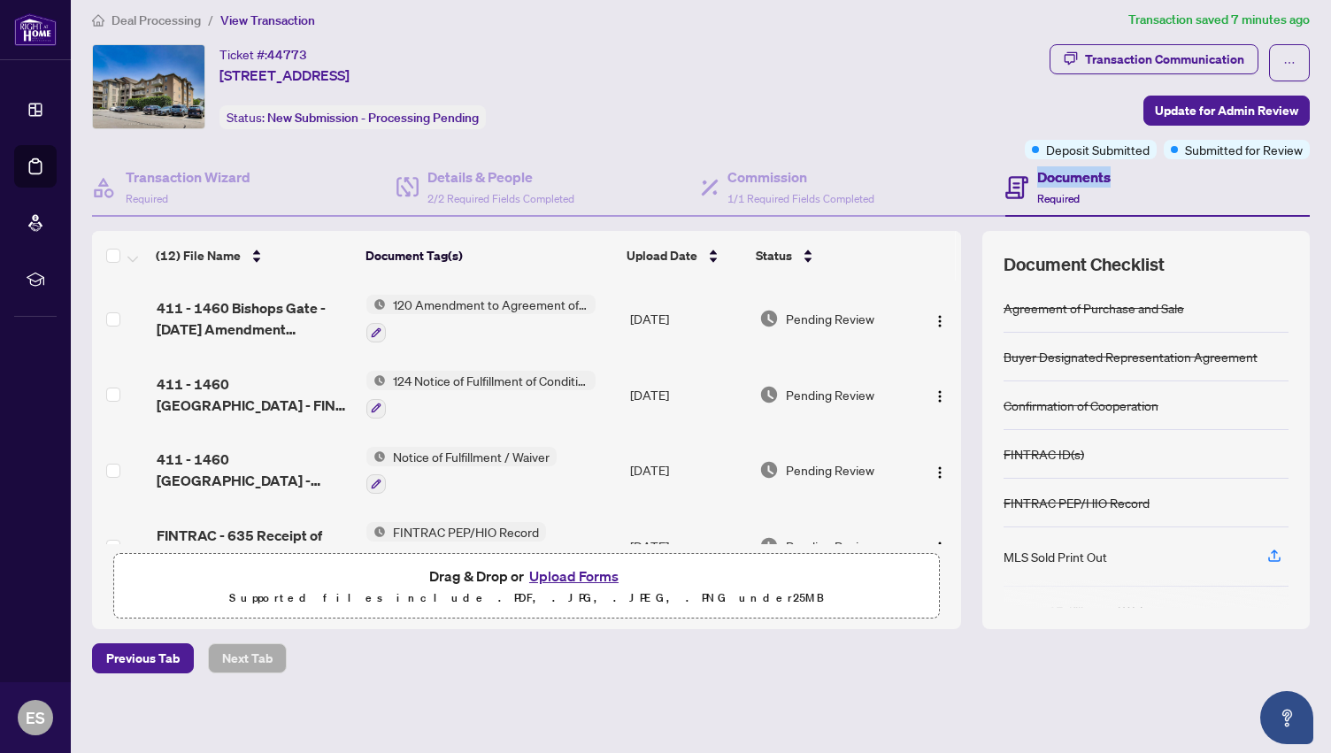
drag, startPoint x: 520, startPoint y: 437, endPoint x: 337, endPoint y: 351, distance: 201.9
click at [337, 351] on tbody "411 - 1460 Bishops Gate - [DATE] Amendment Complete.pdf 120 Amendment to Agreem…" at bounding box center [526, 733] width 869 height 905
click at [806, 615] on span "Drag & Drop or Upload Forms Supported files include .PDF, .JPG, .JPEG, .PNG und…" at bounding box center [526, 587] width 825 height 66
